Goal: Check status: Check status

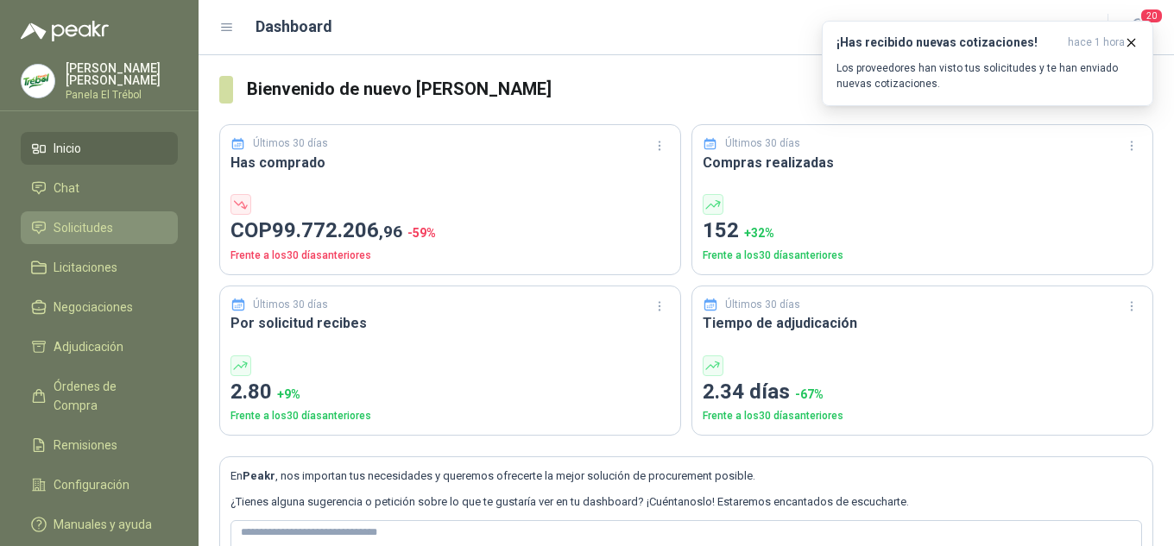
click at [105, 237] on span "Solicitudes" at bounding box center [84, 227] width 60 height 19
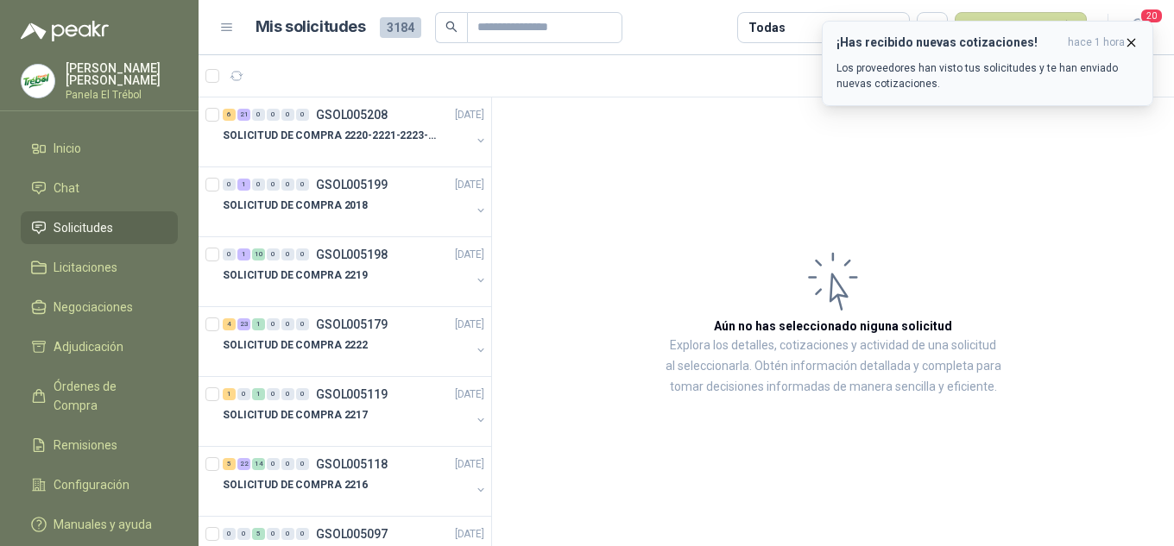
click at [1129, 41] on icon "button" at bounding box center [1131, 42] width 15 height 15
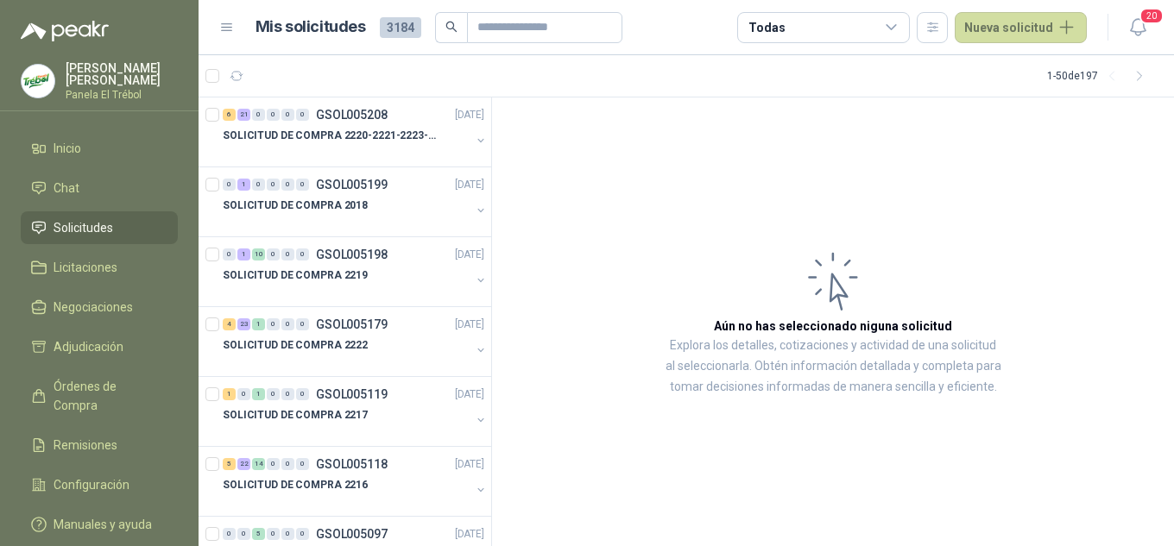
click at [495, 170] on article "Aún no has seleccionado niguna solicitud Explora los detalles, cotizaciones y a…" at bounding box center [833, 323] width 682 height 450
click at [711, 213] on article "Aún no has seleccionado niguna solicitud Explora los detalles, cotizaciones y a…" at bounding box center [833, 323] width 682 height 450
click at [1021, 212] on article "Aún no has seleccionado niguna solicitud Explora los detalles, cotizaciones y a…" at bounding box center [833, 323] width 682 height 450
click at [774, 154] on article "Aún no has seleccionado niguna solicitud Explora los detalles, cotizaciones y a…" at bounding box center [833, 323] width 682 height 450
click at [474, 142] on button "button" at bounding box center [481, 141] width 14 height 14
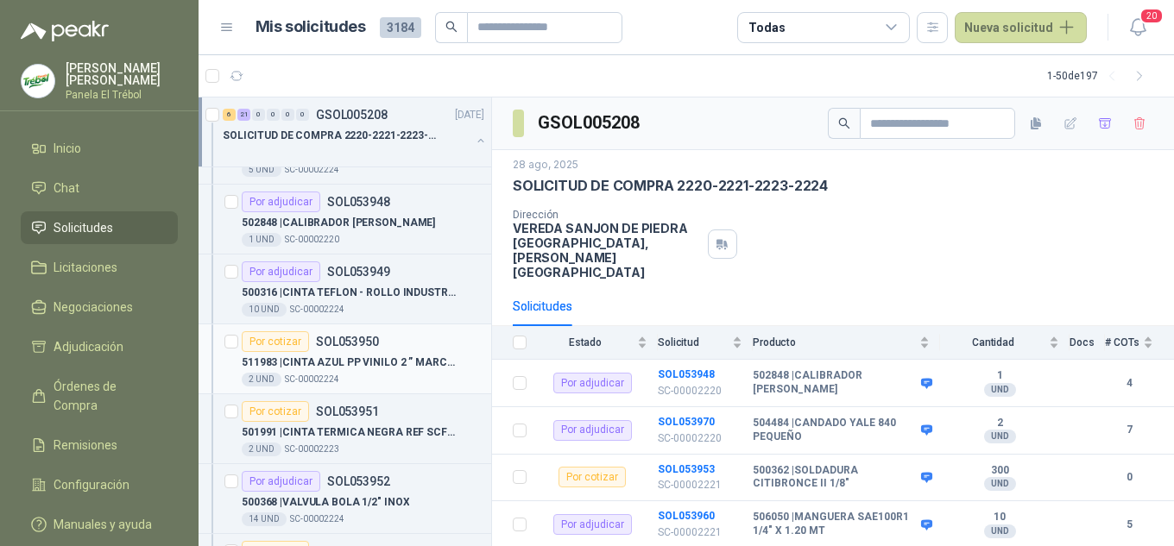
scroll to position [115, 0]
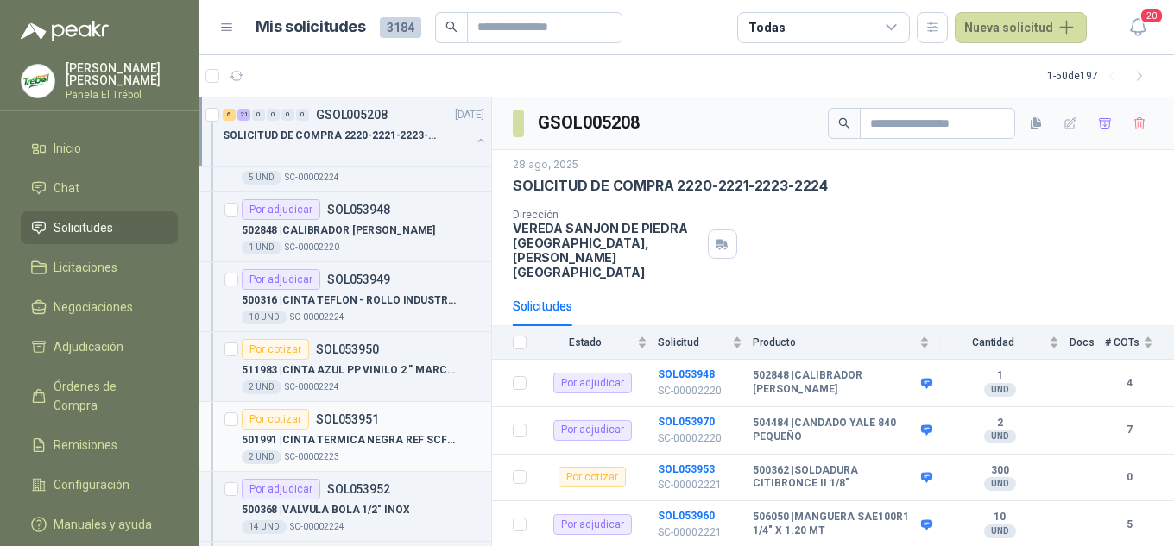
click at [369, 431] on div "501991 | CINTA TERMICA NEGRA REF SCF ANCHO 50 MM" at bounding box center [363, 440] width 243 height 21
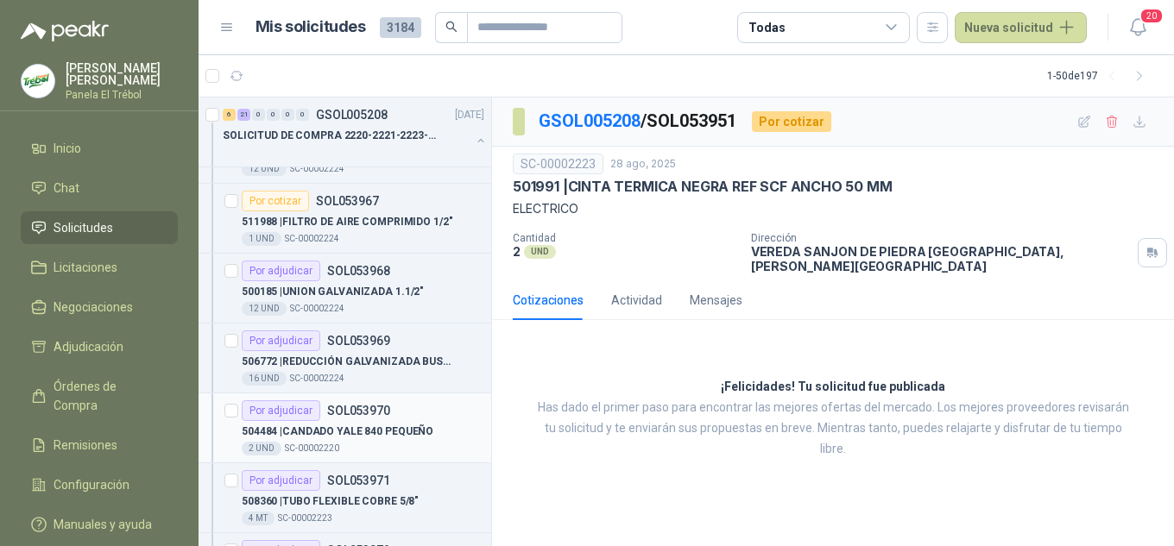
scroll to position [1496, 0]
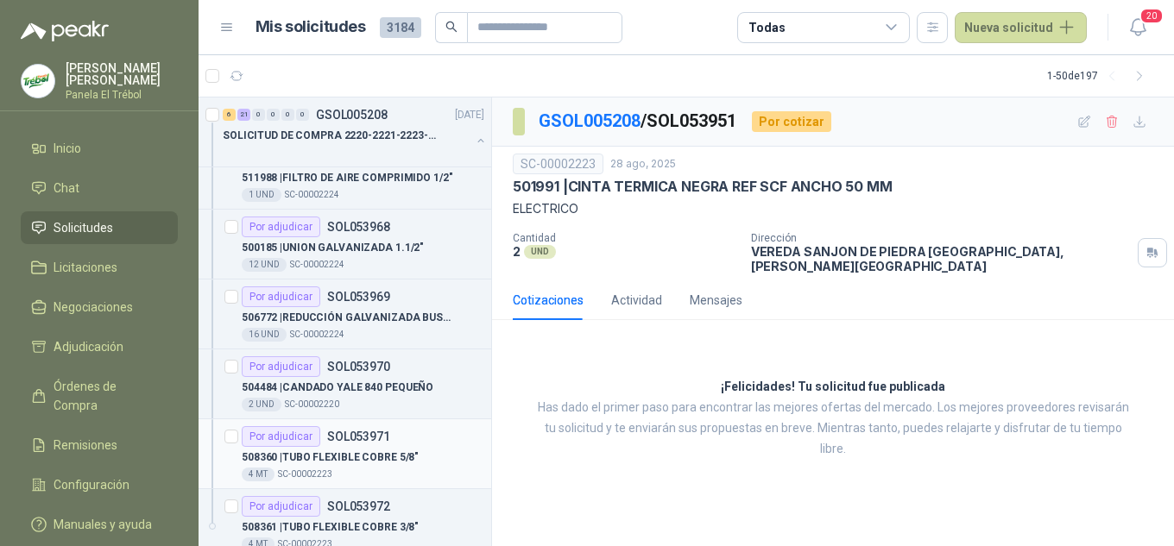
click at [326, 447] on div "508360 | TUBO FLEXIBLE COBRE 5/8"" at bounding box center [363, 457] width 243 height 21
click at [327, 447] on div "508360 | TUBO FLEXIBLE COBRE 5/8"" at bounding box center [363, 457] width 243 height 21
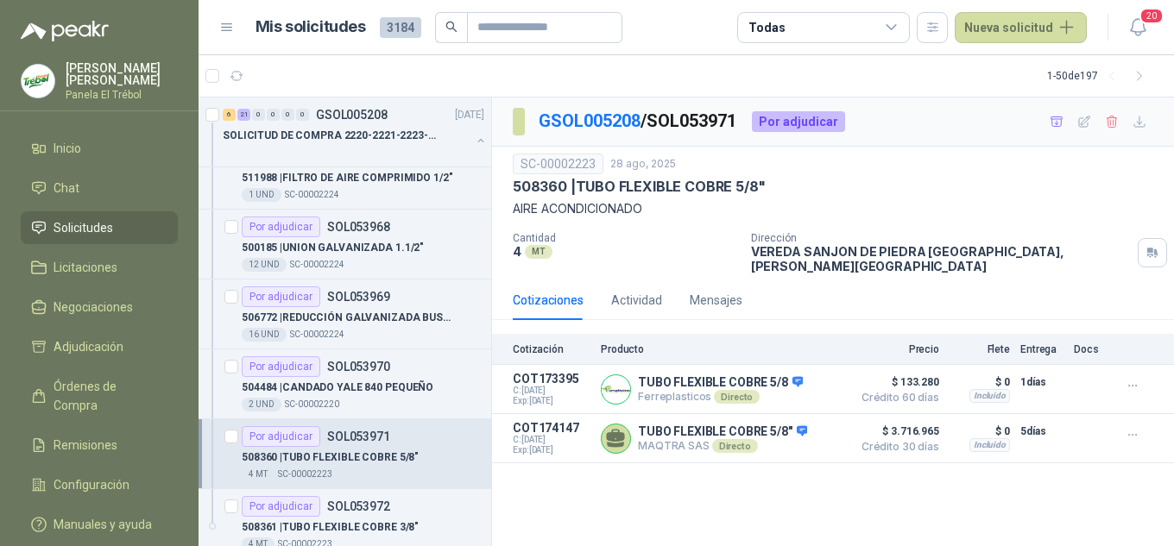
scroll to position [1554, 0]
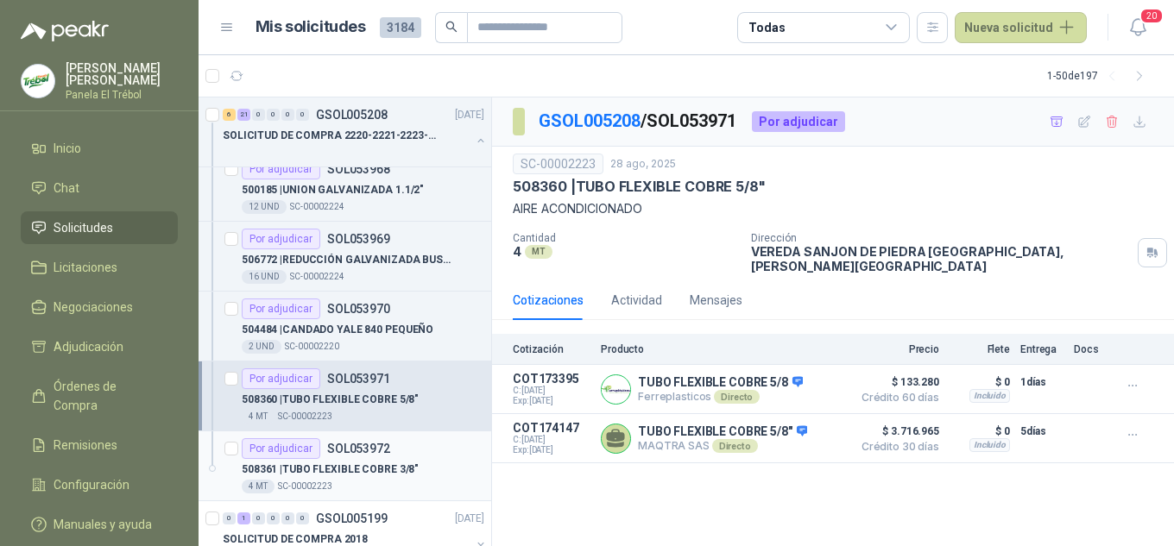
click at [339, 448] on p "SOL053972" at bounding box center [358, 449] width 63 height 12
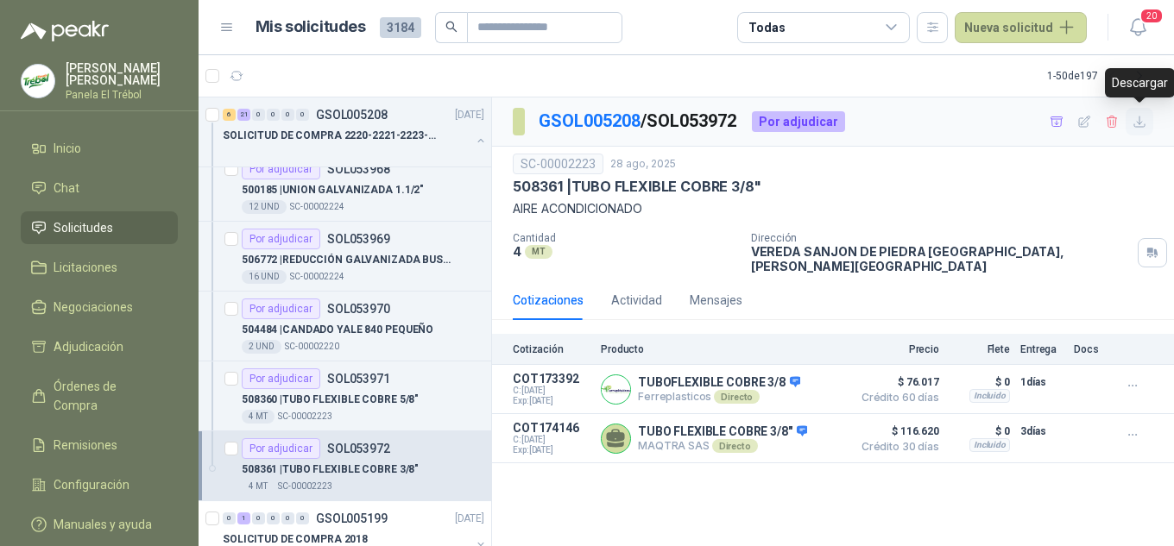
click at [1142, 123] on icon "button" at bounding box center [1140, 122] width 15 height 15
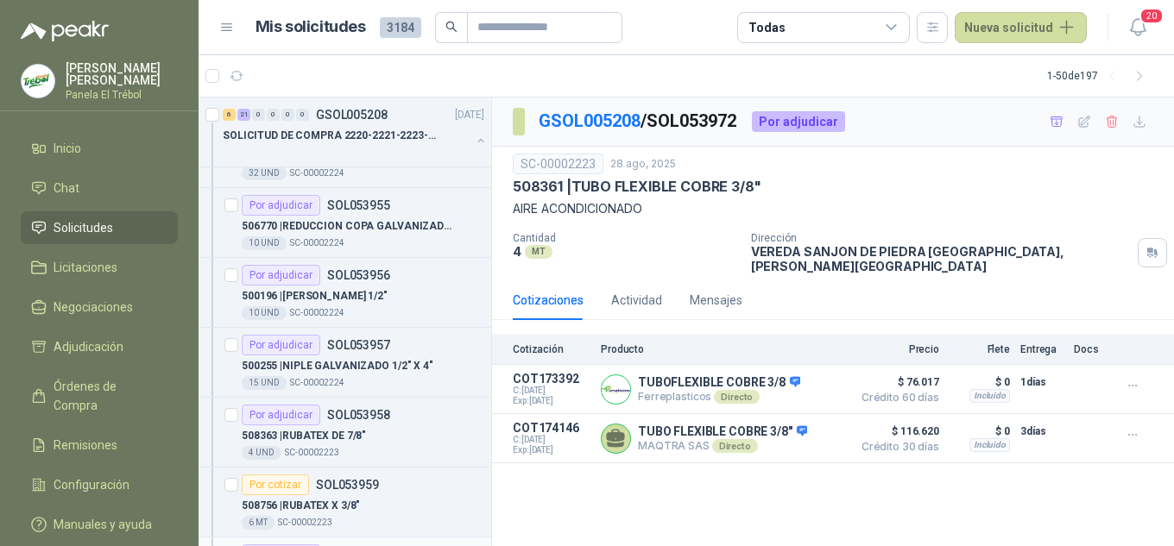
scroll to position [748, 0]
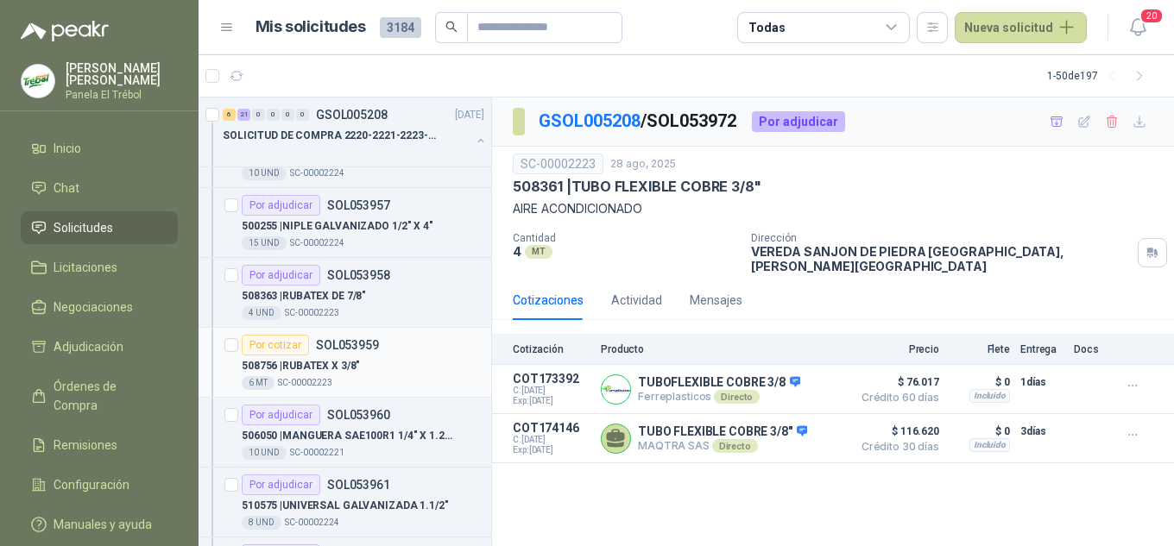
click at [344, 379] on div "6 MT  SC-00002223" at bounding box center [363, 383] width 243 height 14
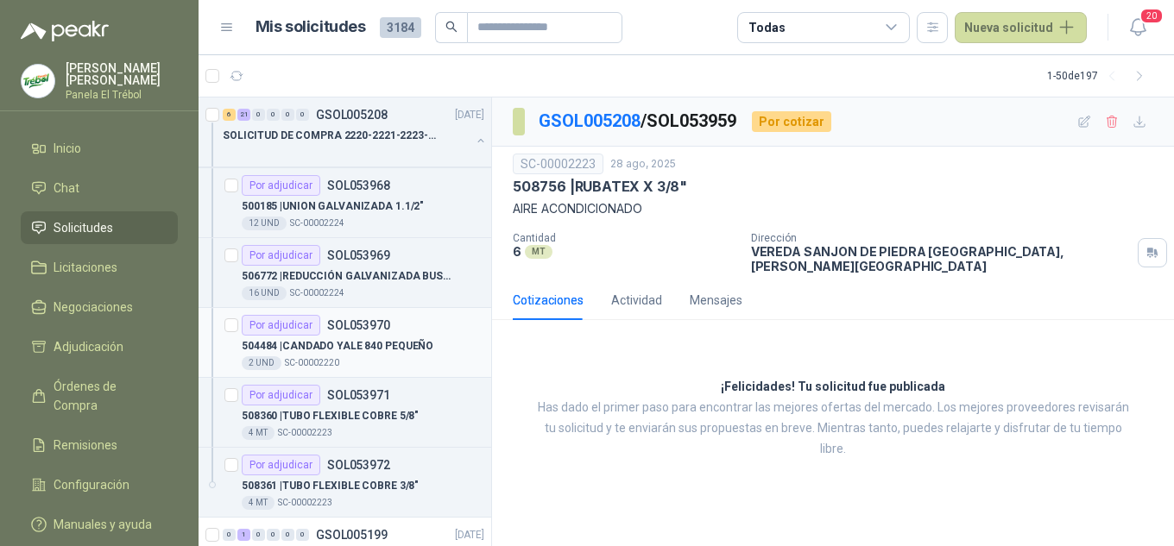
scroll to position [1554, 0]
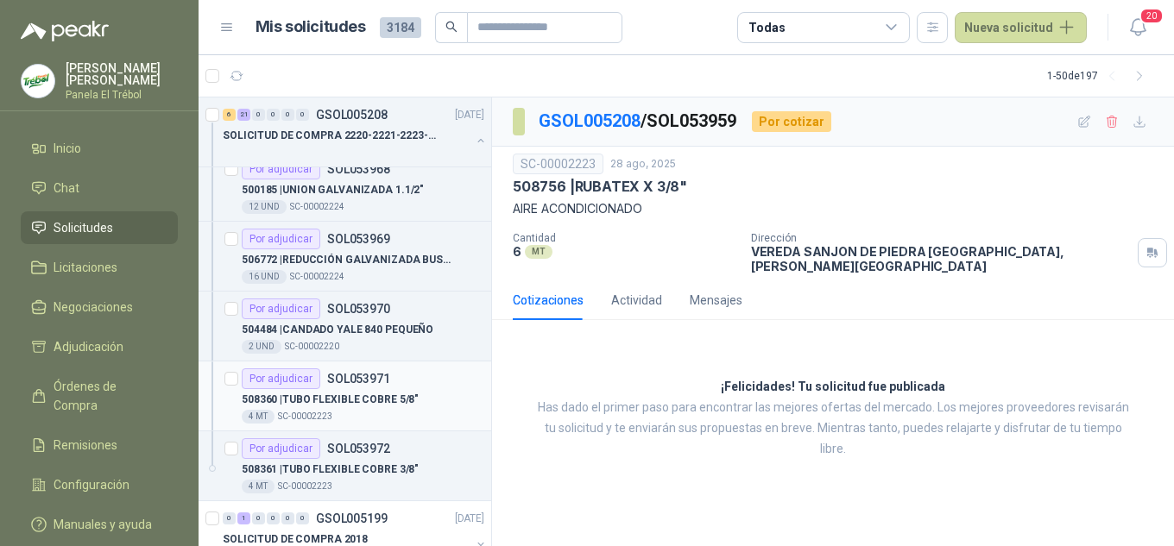
click at [379, 399] on p "508360 | TUBO FLEXIBLE COBRE 5/8"" at bounding box center [330, 400] width 177 height 16
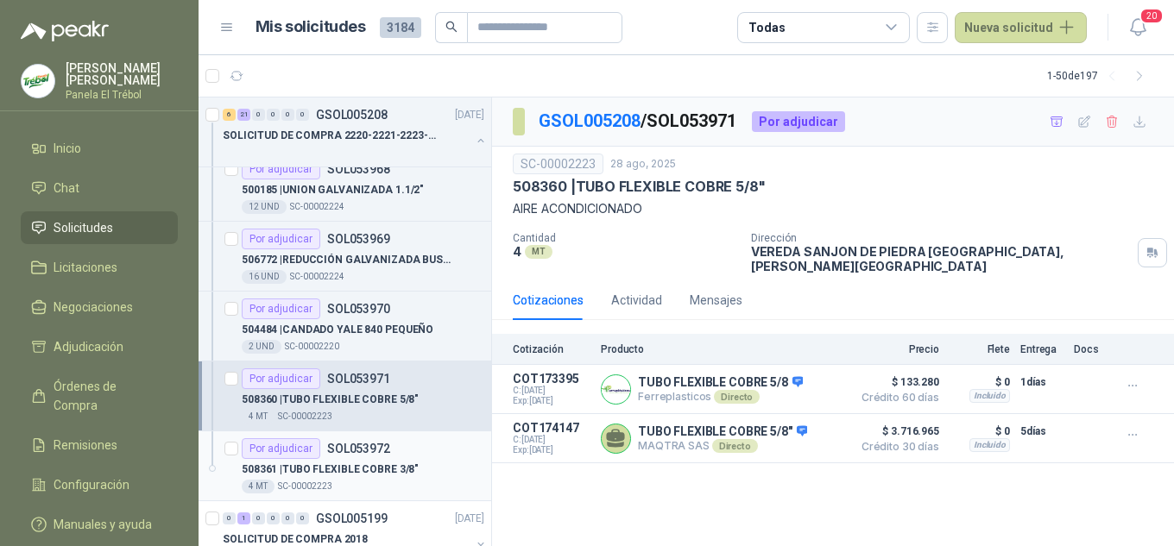
click at [375, 464] on p "508361 | TUBO FLEXIBLE COBRE 3/8"" at bounding box center [330, 470] width 177 height 16
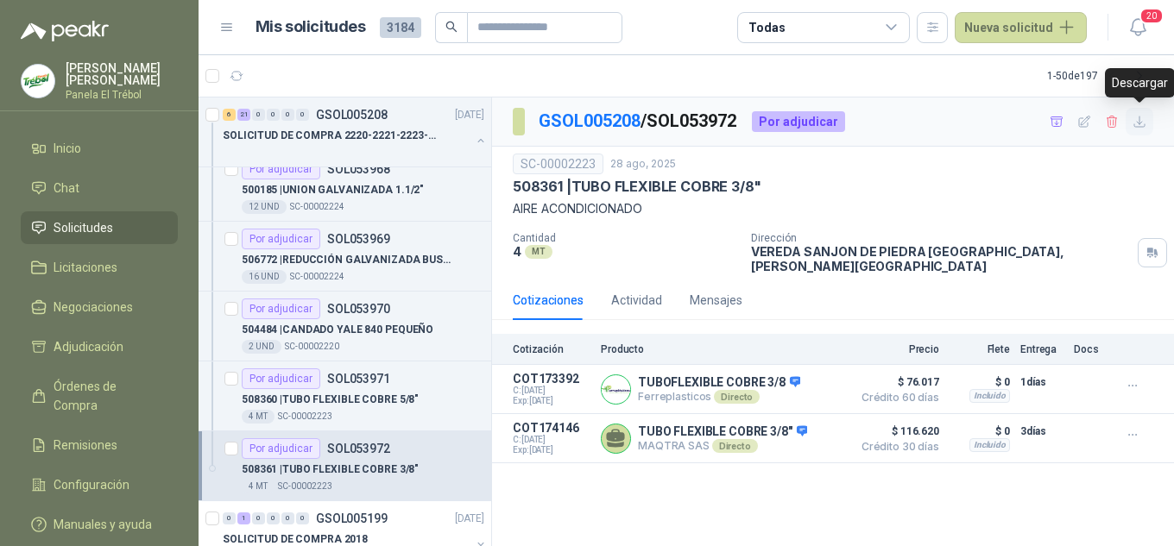
click at [1140, 115] on icon "button" at bounding box center [1140, 122] width 15 height 15
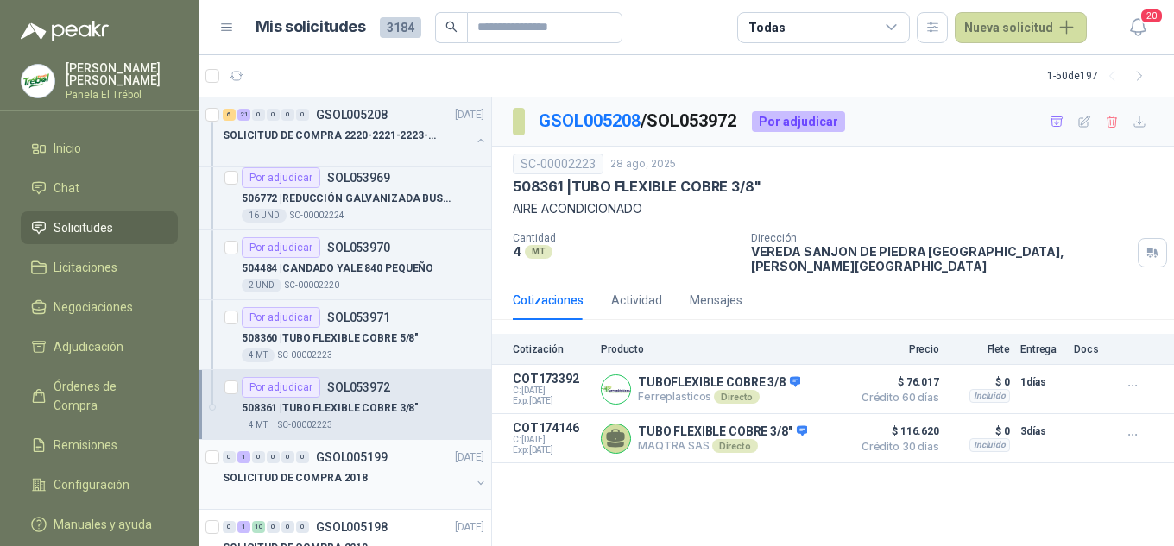
scroll to position [1612, 0]
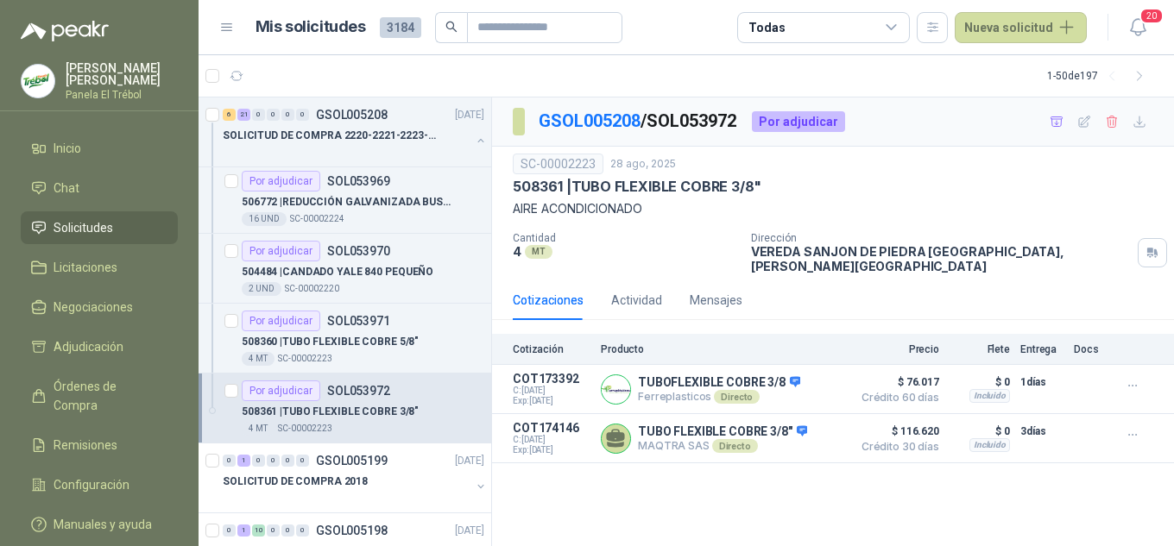
drag, startPoint x: 766, startPoint y: 490, endPoint x: 779, endPoint y: 492, distance: 13.9
click at [773, 491] on div "GSOL005208 / SOL053972 Por adjudicar SC-00002223 [DATE] 508361 | TUBO FLEXIBLE …" at bounding box center [833, 323] width 682 height 450
click at [727, 501] on div "GSOL005208 / SOL053972 Por adjudicar SC-00002223 [DATE] 508361 | TUBO FLEXIBLE …" at bounding box center [833, 323] width 682 height 450
